Goal: Task Accomplishment & Management: Manage account settings

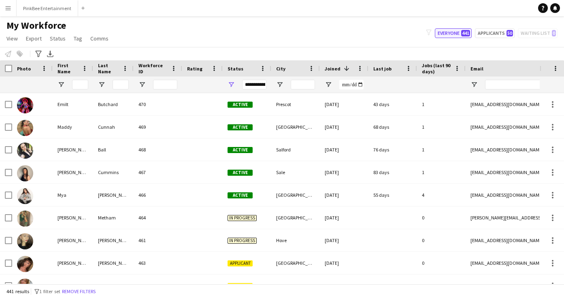
click at [456, 34] on button "Everyone 441" at bounding box center [453, 33] width 37 height 10
click at [500, 34] on button "Applicants 50" at bounding box center [495, 33] width 40 height 10
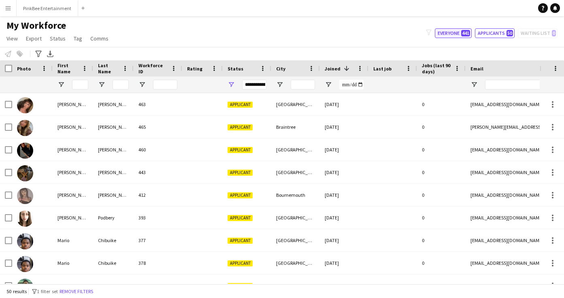
click at [463, 32] on span "441" at bounding box center [465, 33] width 9 height 6
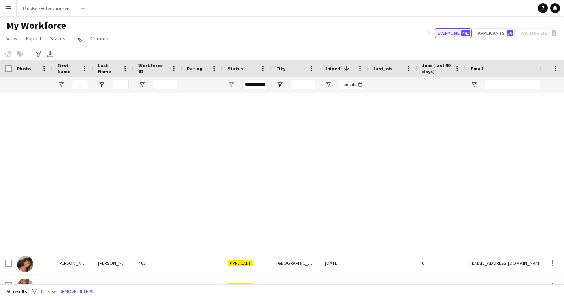
type input "**********"
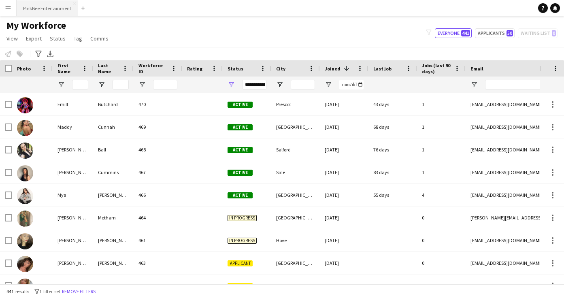
click at [46, 9] on button "PinkBee Entertainment Close" at bounding box center [48, 8] width 62 height 16
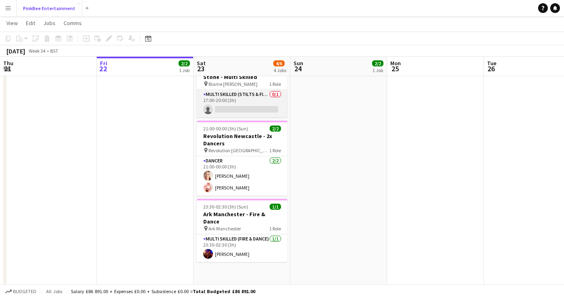
scroll to position [103, 0]
